Goal: Navigation & Orientation: Find specific page/section

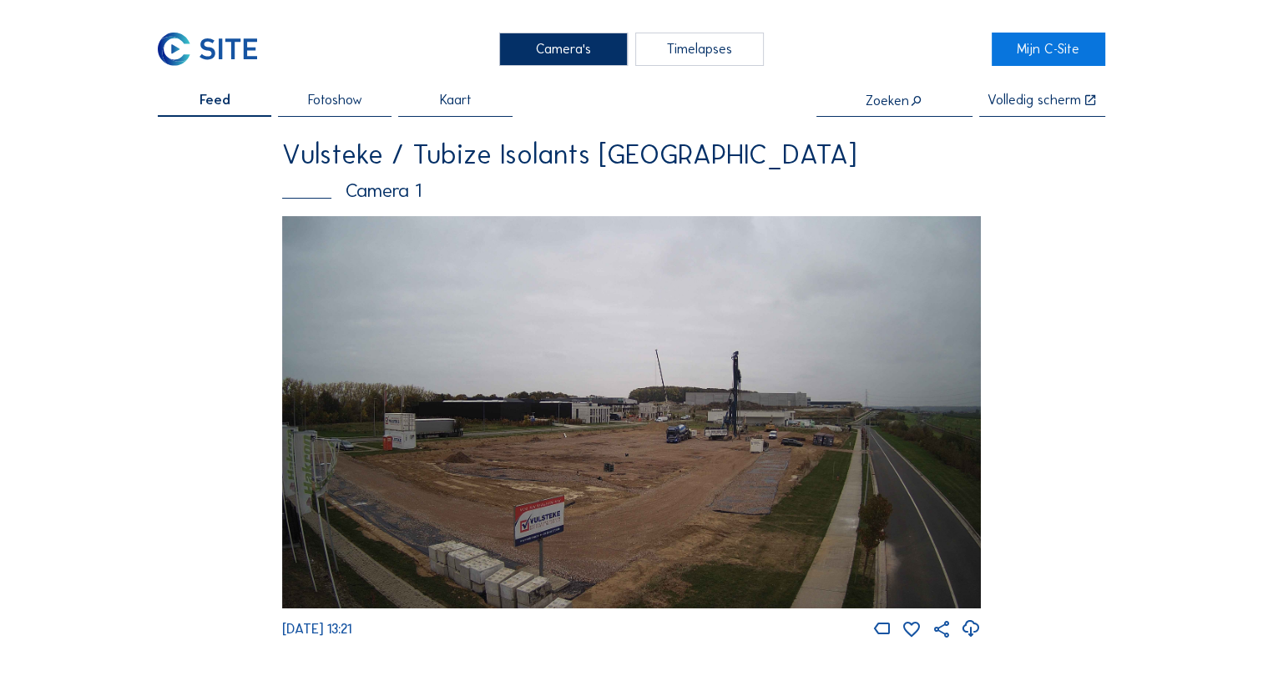
click at [580, 446] on img at bounding box center [631, 412] width 699 height 393
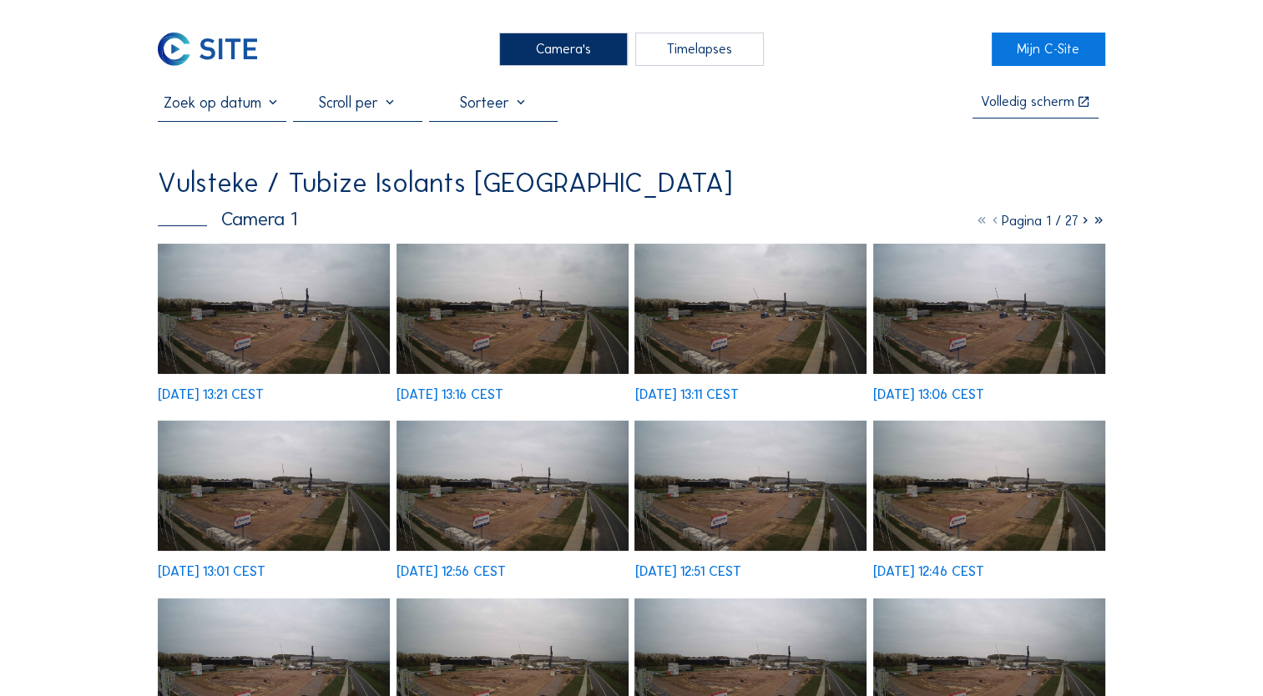
click at [1079, 224] on icon at bounding box center [1085, 221] width 13 height 16
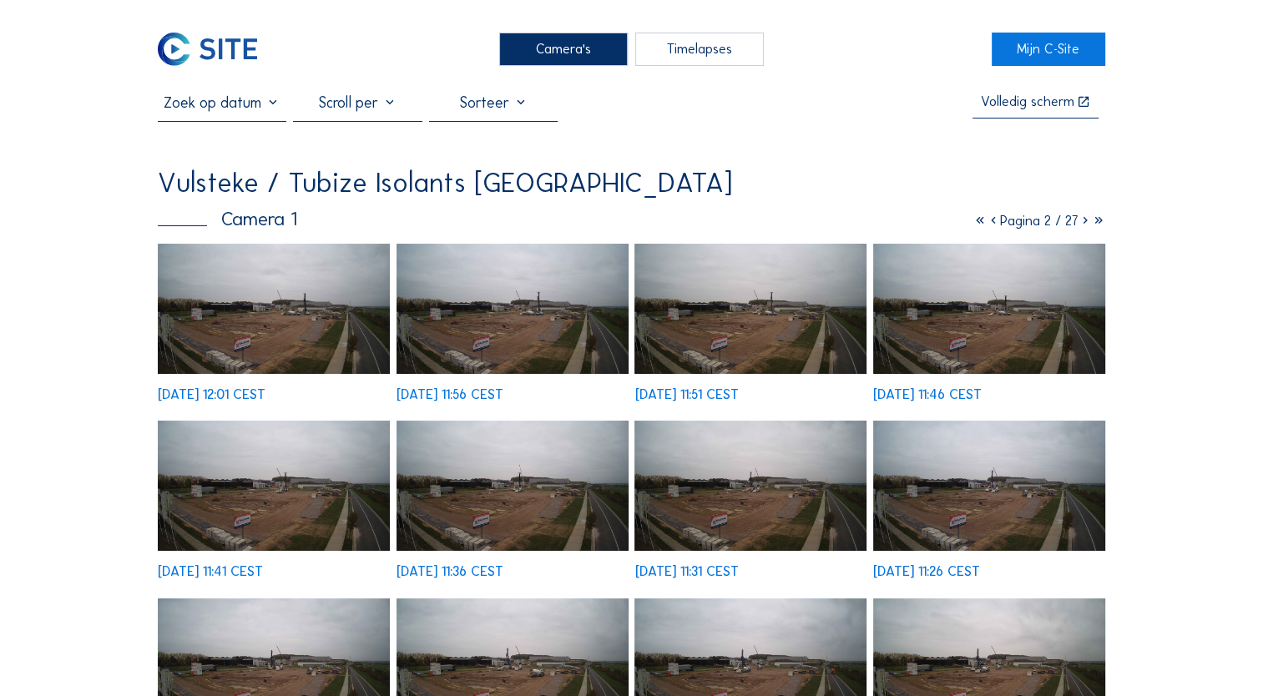
click at [1085, 222] on icon at bounding box center [1085, 221] width 13 height 16
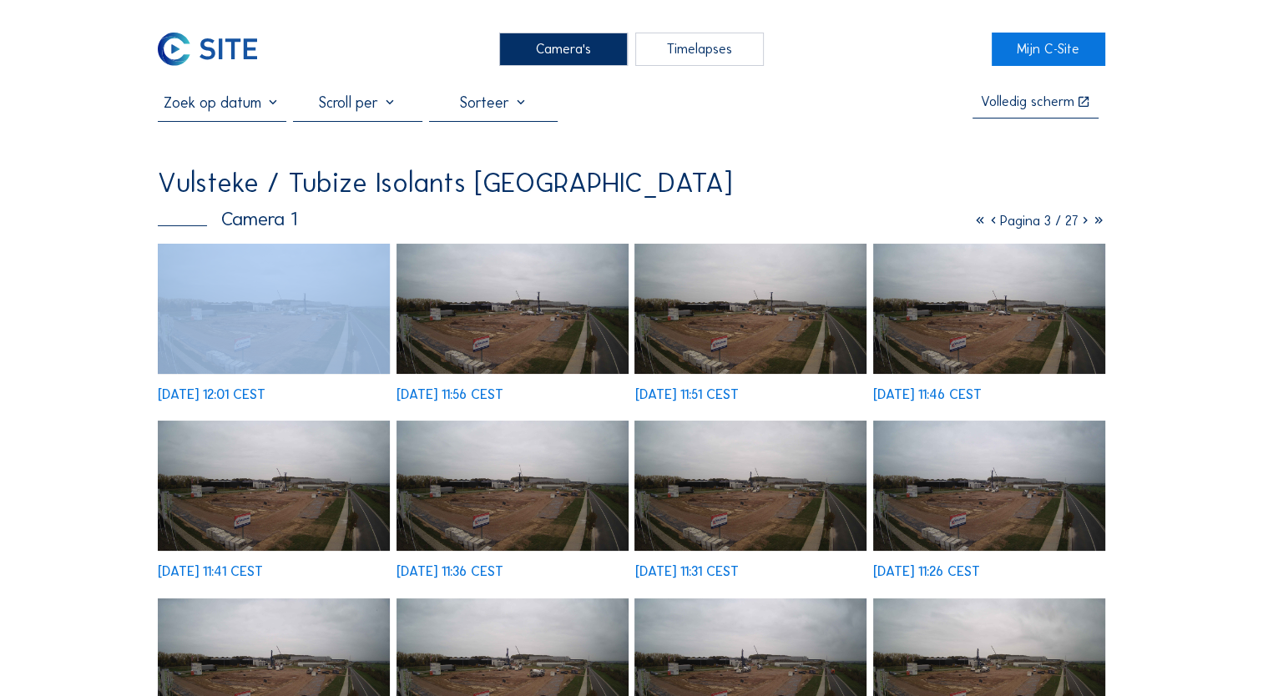
click at [1085, 222] on icon at bounding box center [1085, 221] width 13 height 16
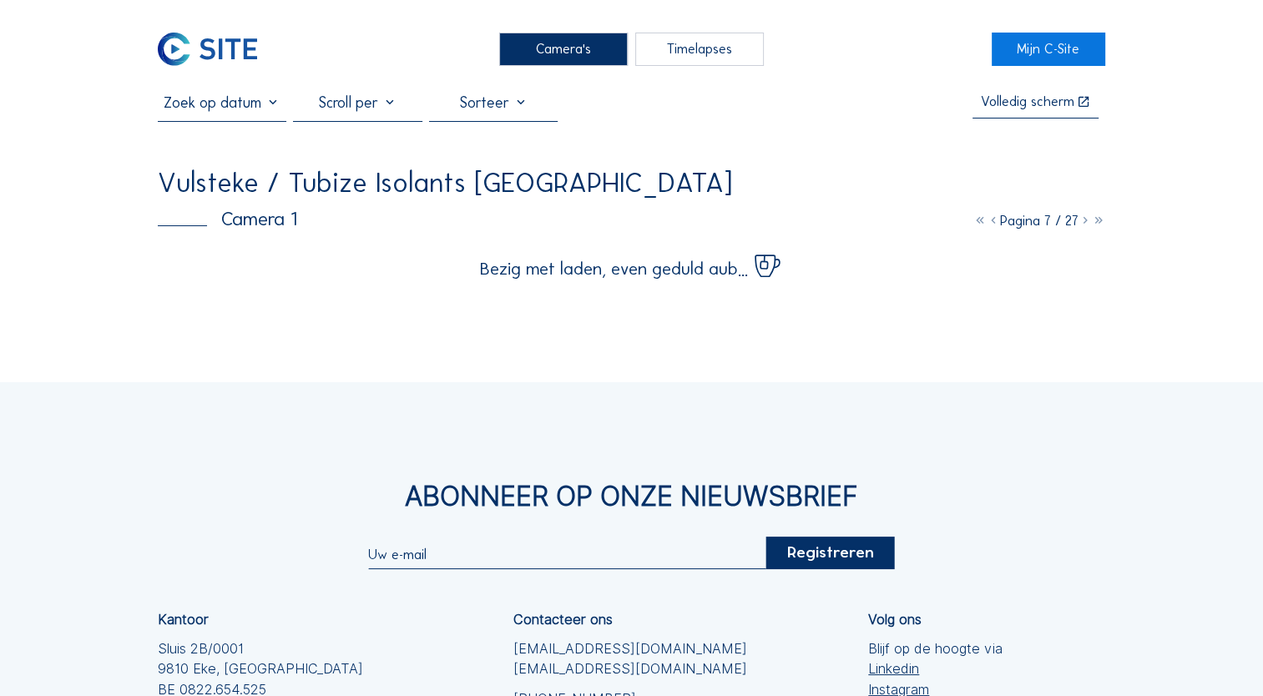
drag, startPoint x: 1085, startPoint y: 222, endPoint x: 1194, endPoint y: 174, distance: 119.3
click at [1194, 174] on div "Camera's Timelapses Mijn C-Site Volledig [PERSON_NAME] Vulsteke / Tubize Isolan…" at bounding box center [631, 466] width 1263 height 933
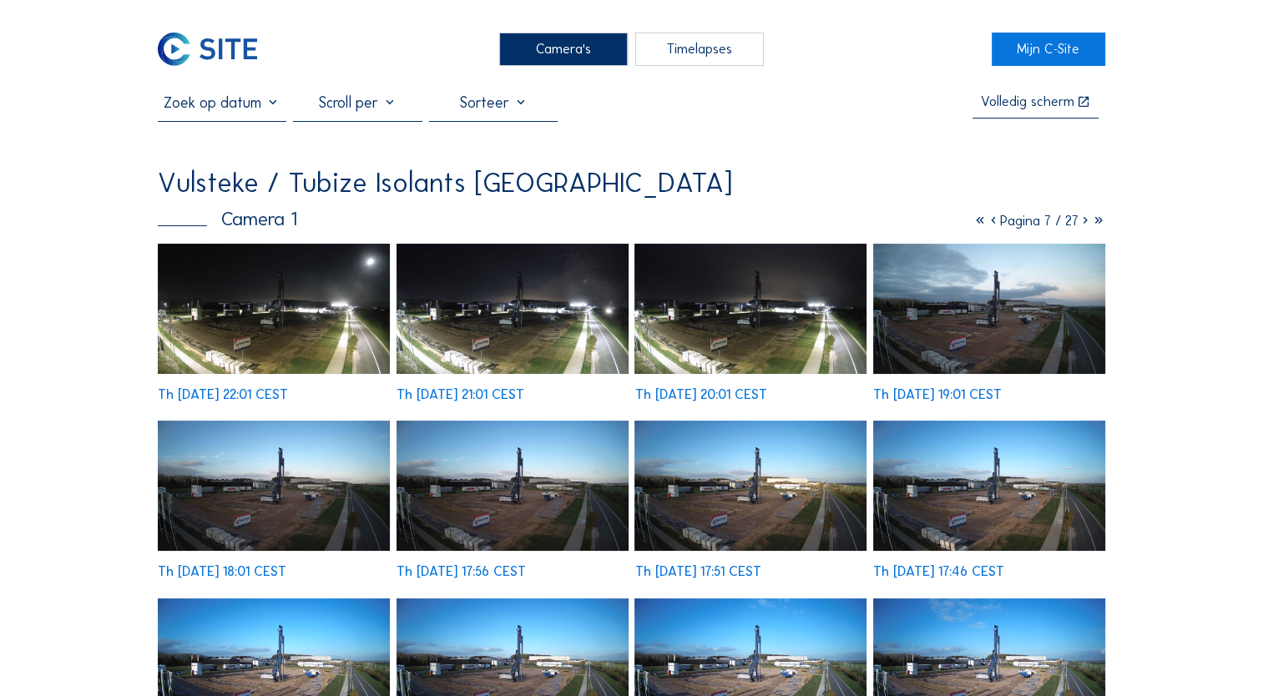
click at [1081, 225] on icon at bounding box center [1085, 221] width 13 height 16
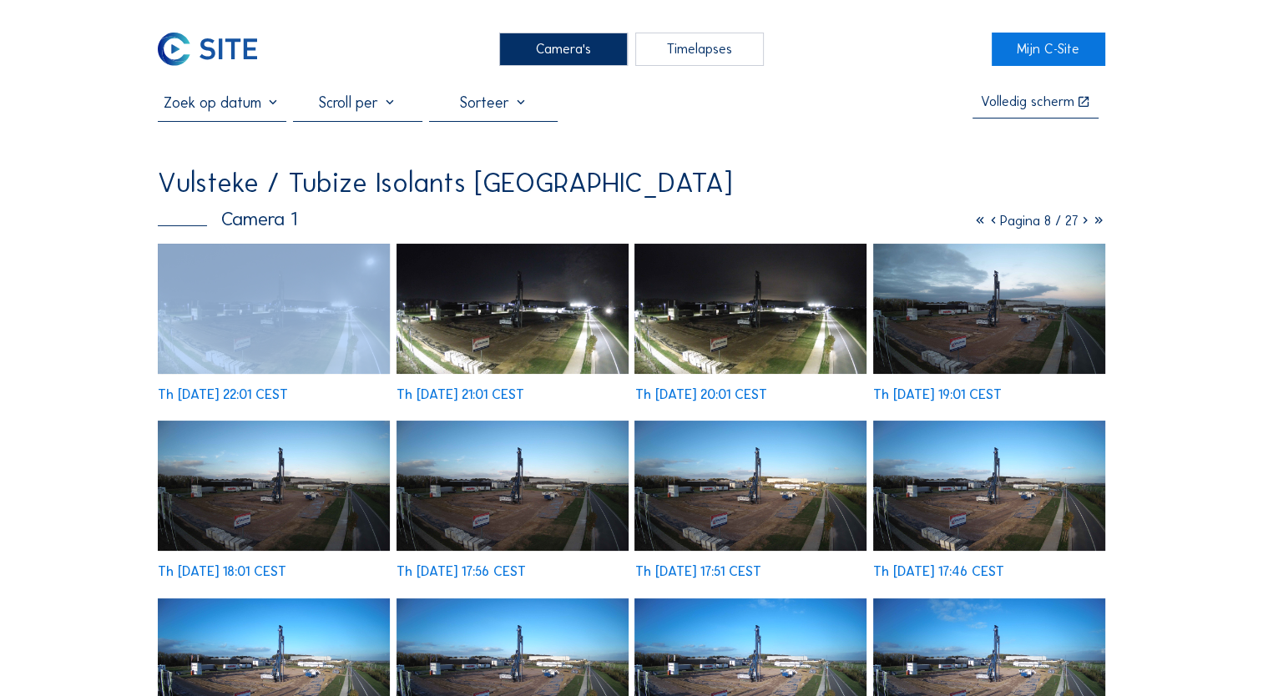
click at [1081, 225] on icon at bounding box center [1085, 221] width 13 height 16
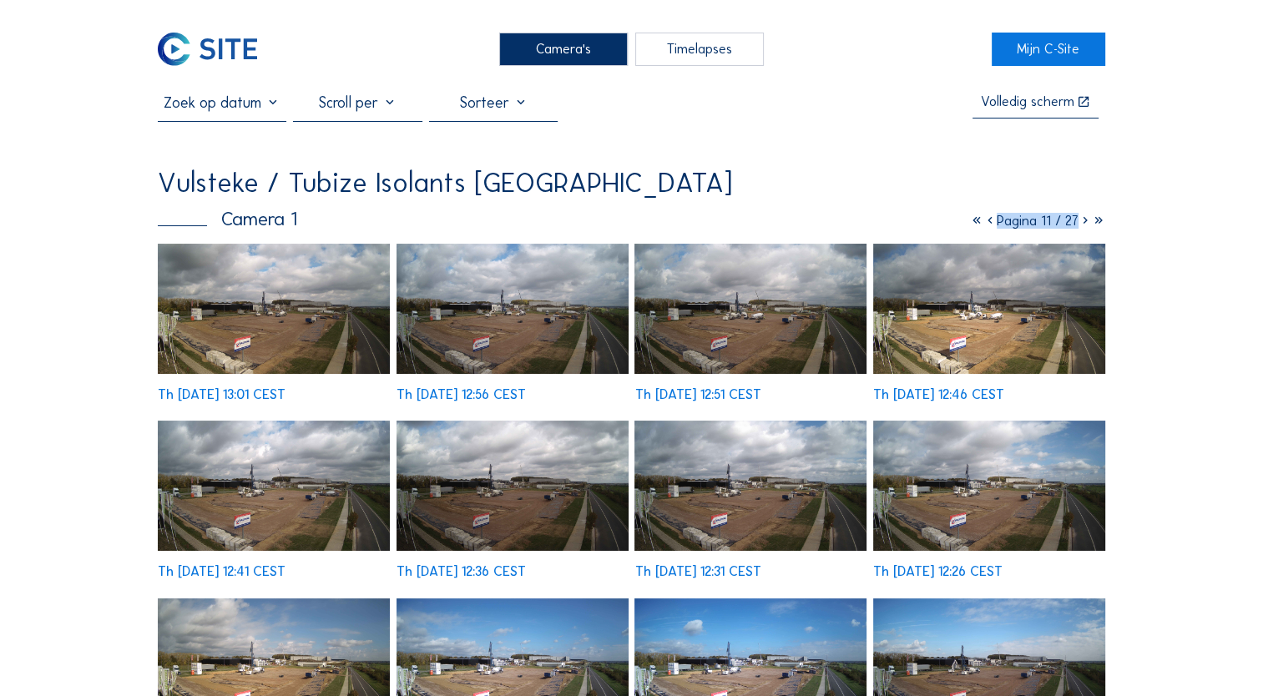
drag, startPoint x: 1081, startPoint y: 225, endPoint x: 1194, endPoint y: 311, distance: 142.3
click at [1099, 148] on div "Volledig [PERSON_NAME] Vulsteke / [GEOGRAPHIC_DATA] Isolants Hallet Camera 1 Pa…" at bounding box center [632, 514] width 948 height 840
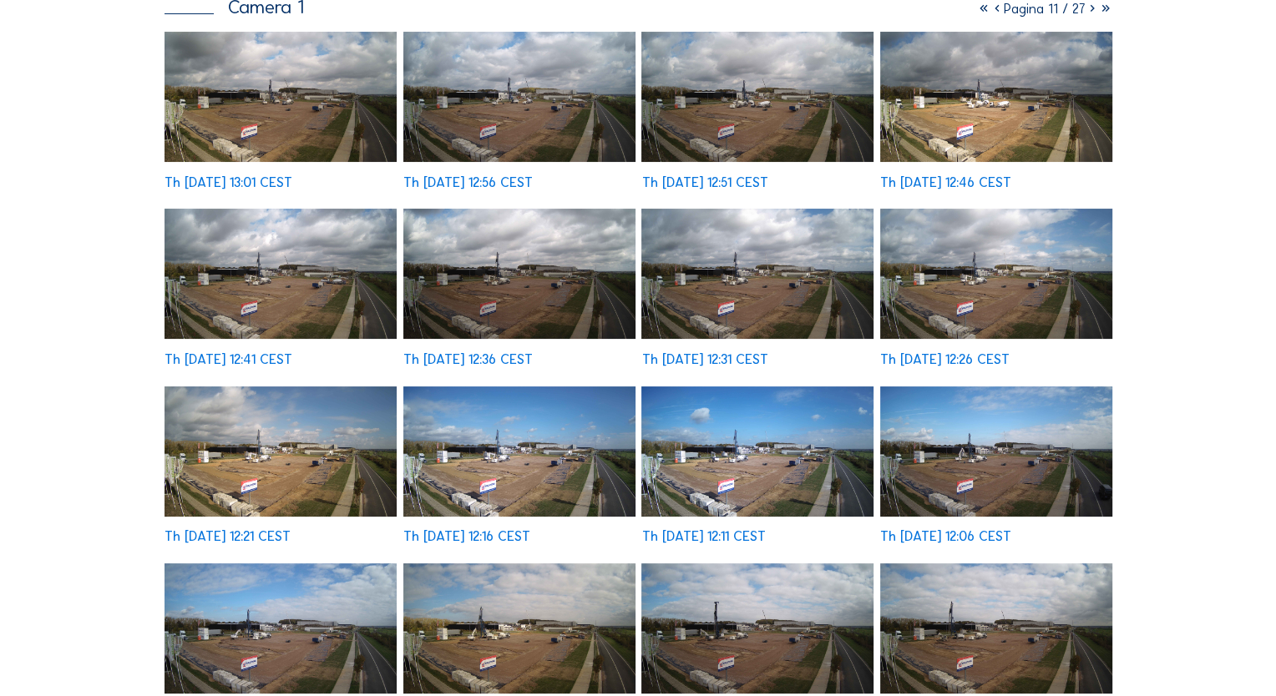
scroll to position [334, 0]
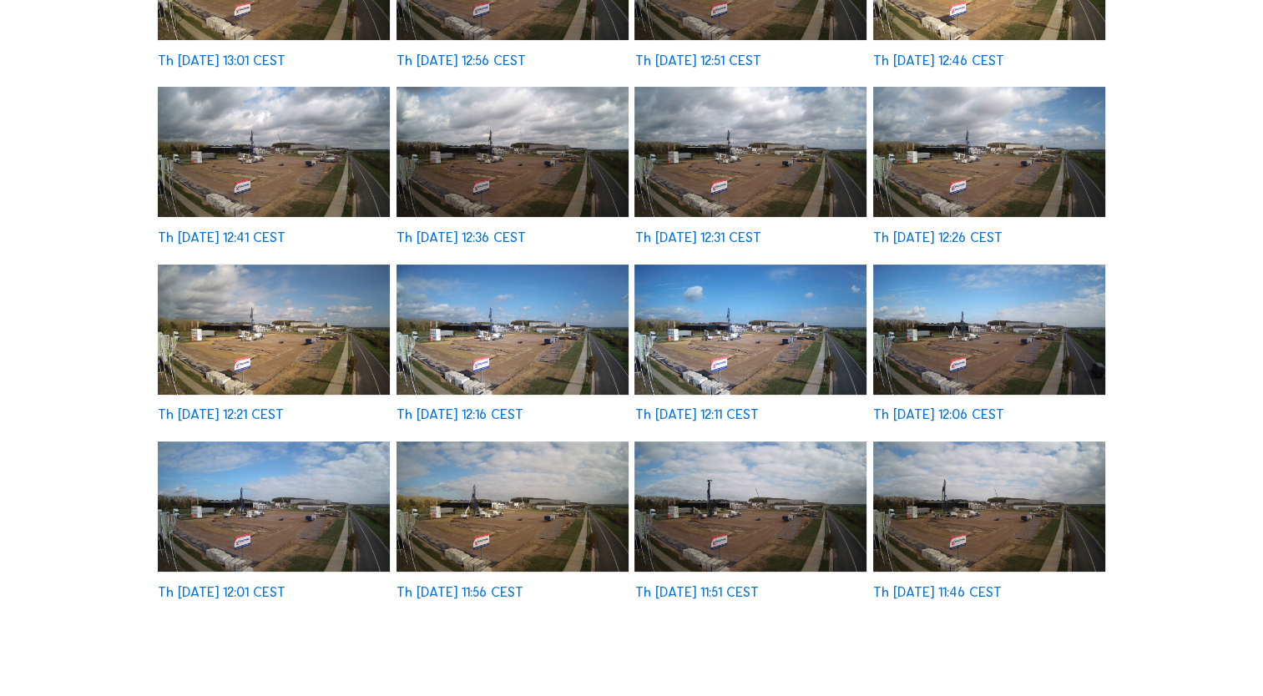
click at [513, 347] on img at bounding box center [513, 330] width 232 height 130
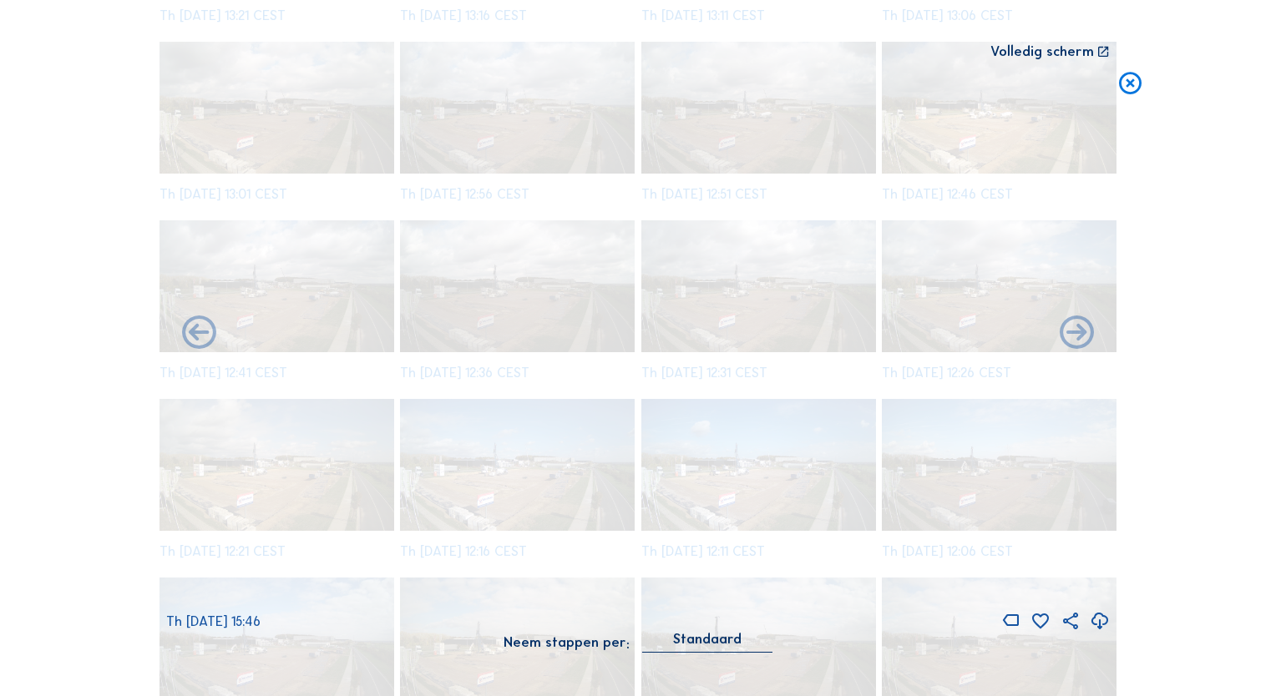
scroll to position [3192, 0]
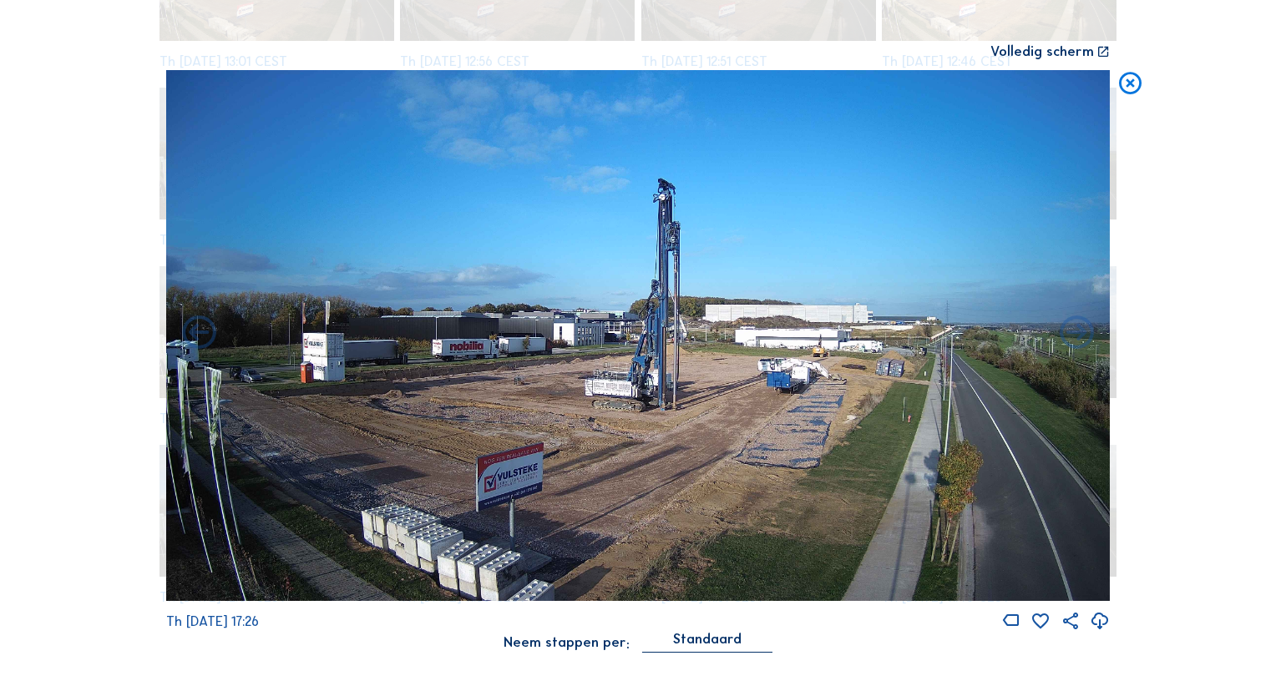
click at [1125, 78] on icon at bounding box center [1130, 84] width 28 height 28
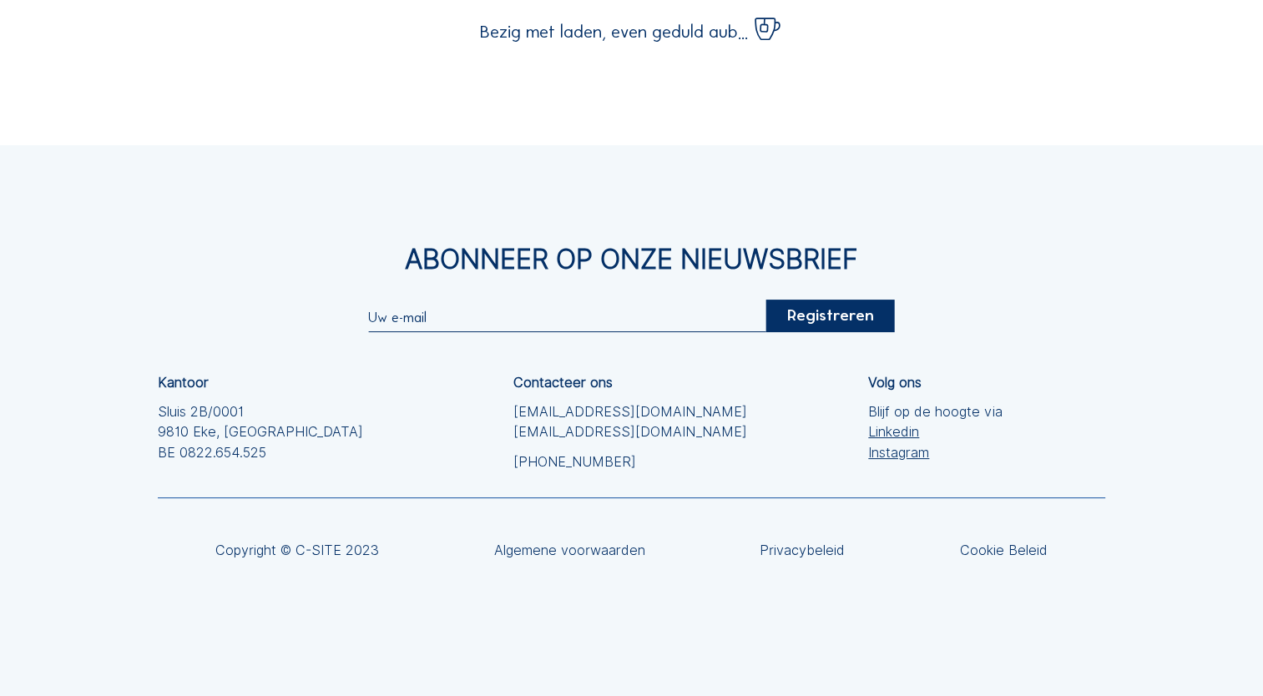
scroll to position [0, 0]
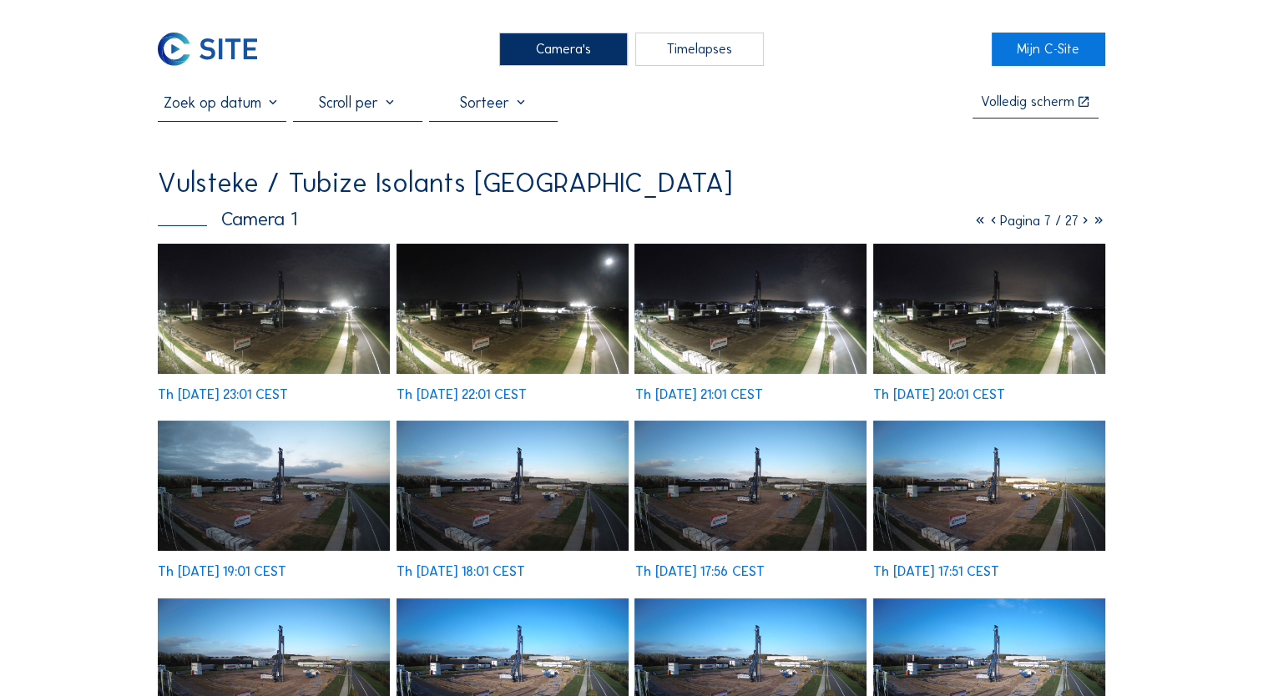
click at [987, 219] on icon at bounding box center [993, 221] width 13 height 16
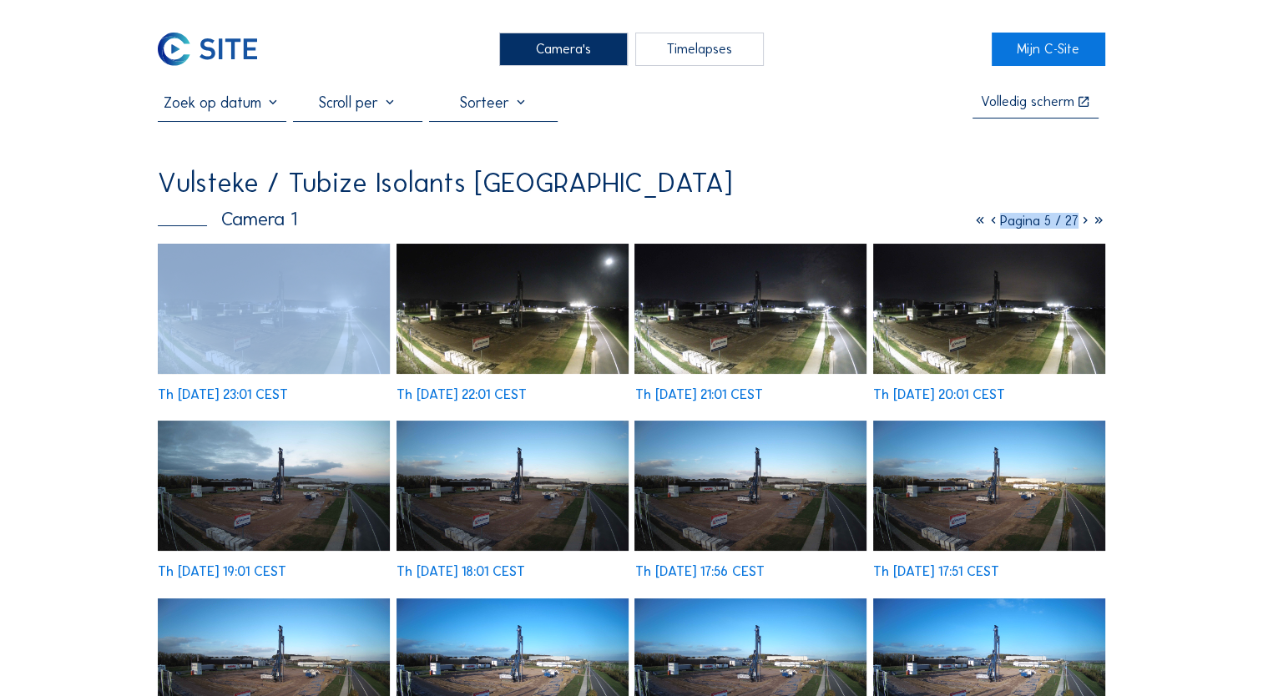
click at [987, 219] on icon at bounding box center [993, 221] width 13 height 16
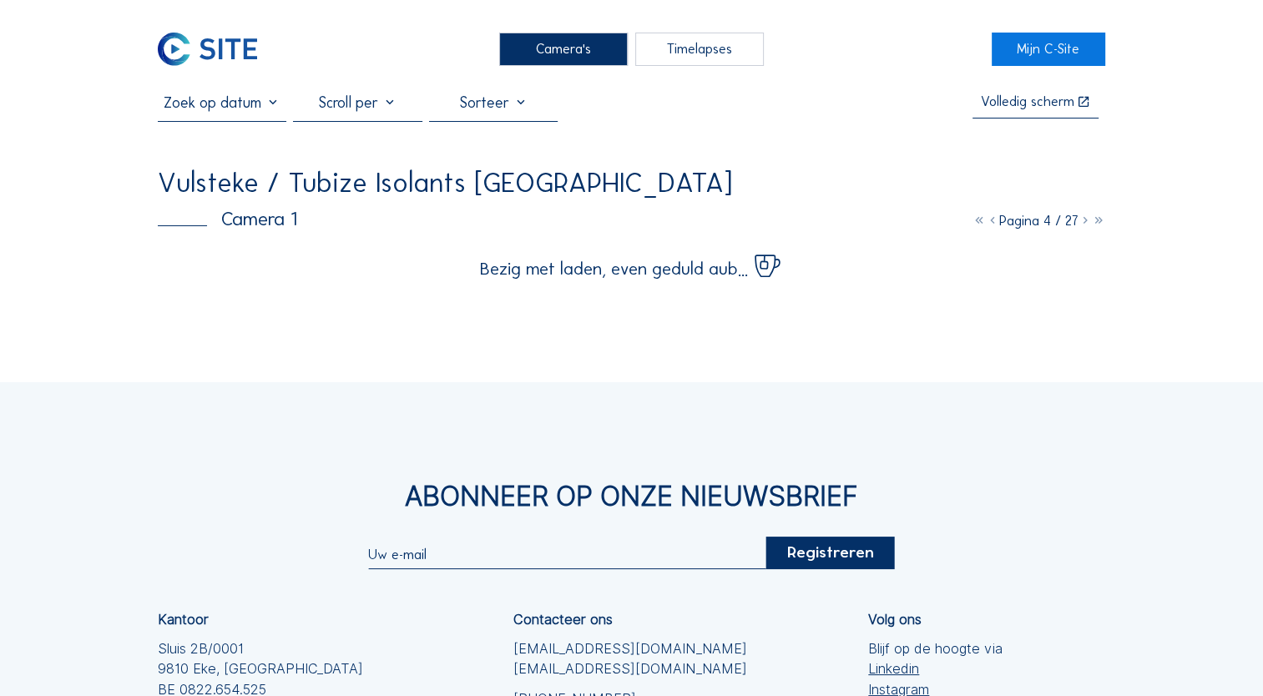
click at [1183, 183] on div "Camera's Timelapses Mijn C-Site Volledig [PERSON_NAME] Vulsteke / Tubize Isolan…" at bounding box center [631, 466] width 1263 height 933
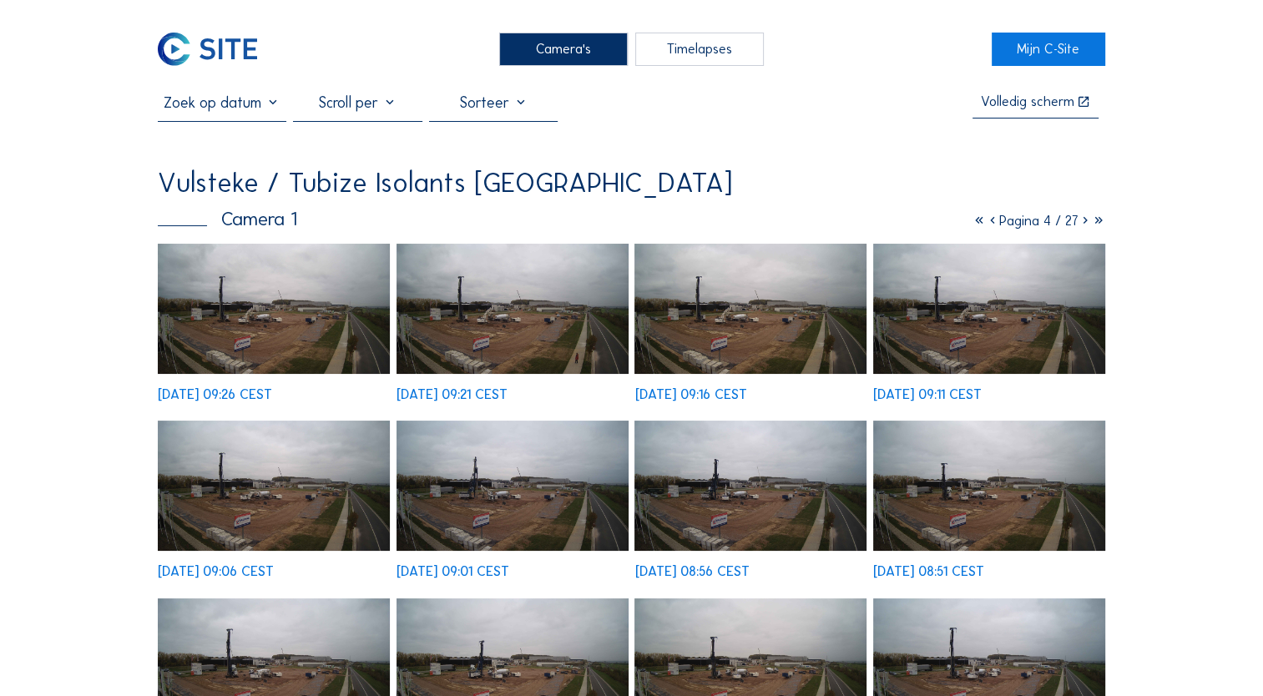
click at [283, 336] on img at bounding box center [274, 309] width 232 height 130
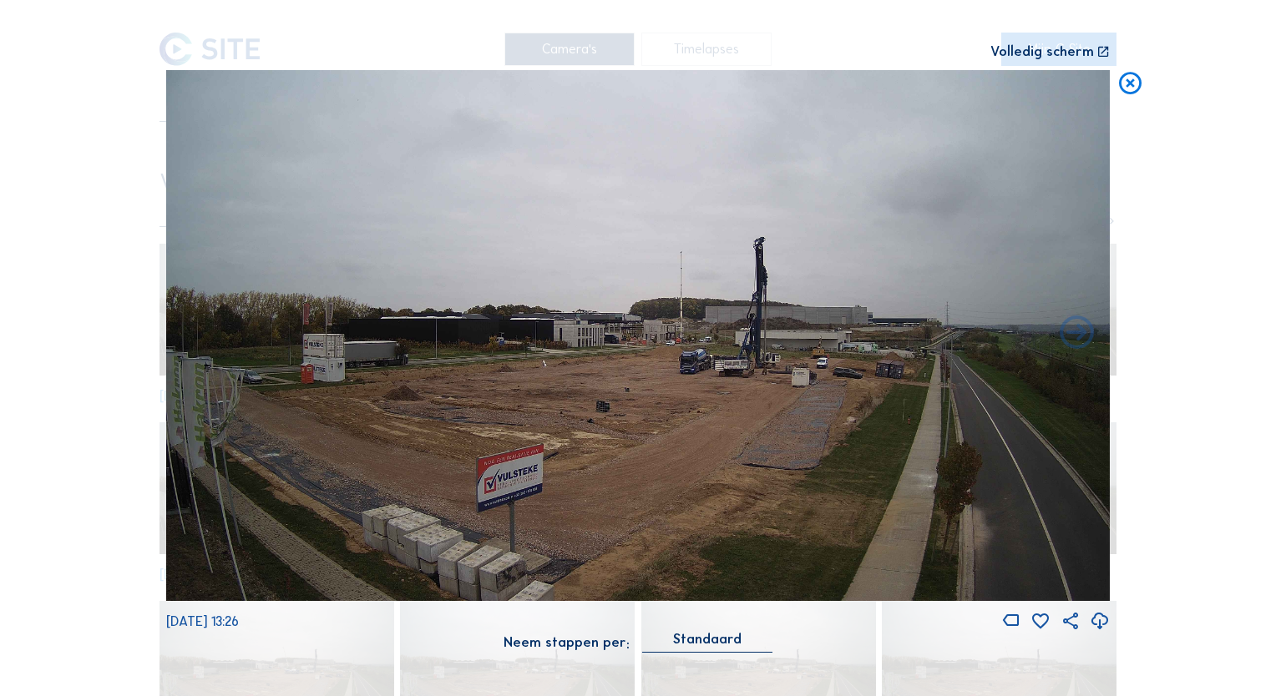
click at [1122, 85] on icon at bounding box center [1130, 84] width 28 height 28
